Goal: Navigation & Orientation: Find specific page/section

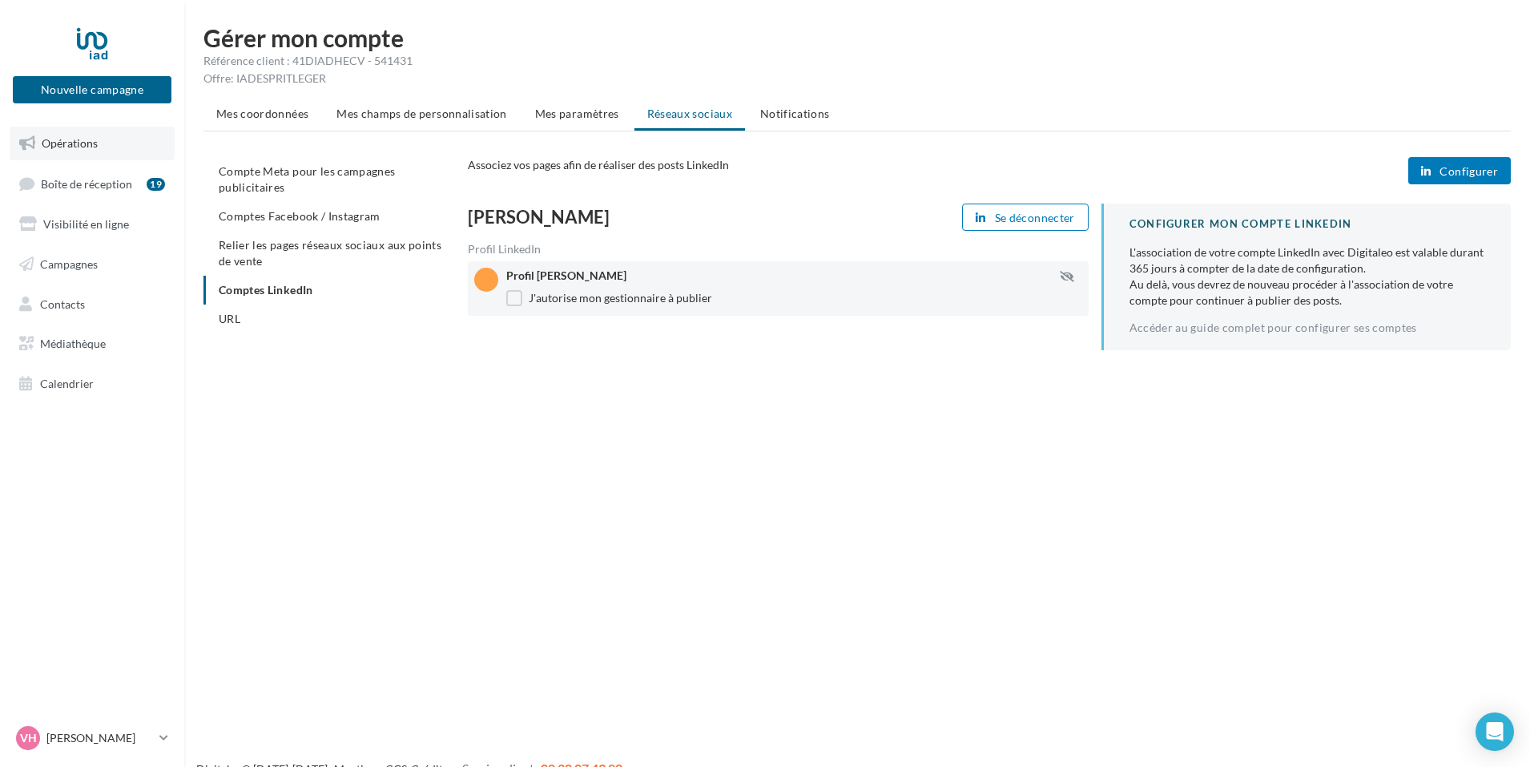
click at [91, 148] on span "Opérations" at bounding box center [70, 143] width 56 height 14
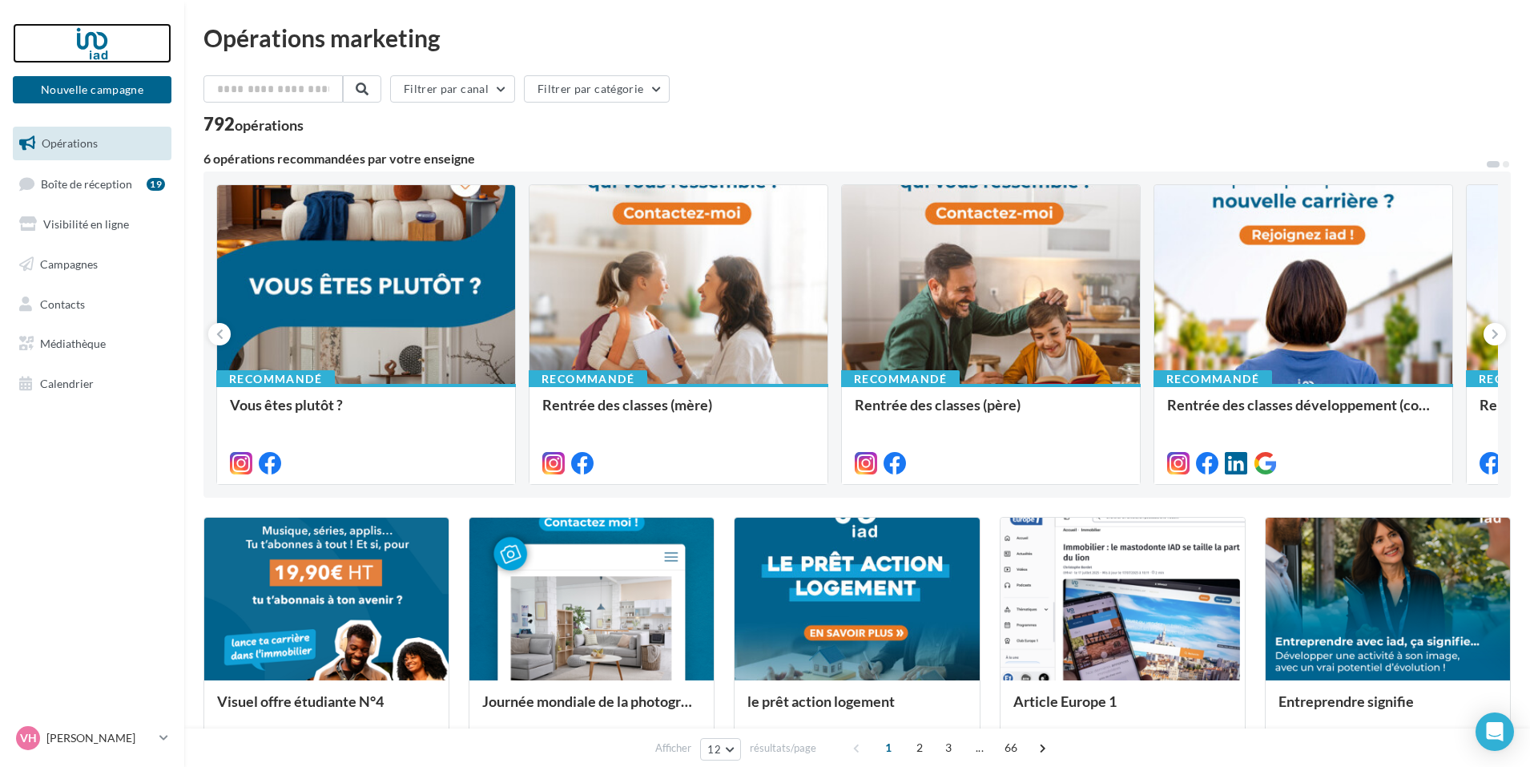
click at [99, 40] on div at bounding box center [92, 43] width 128 height 40
click at [77, 305] on span "Contacts" at bounding box center [62, 303] width 45 height 14
